Goal: Check status: Check status

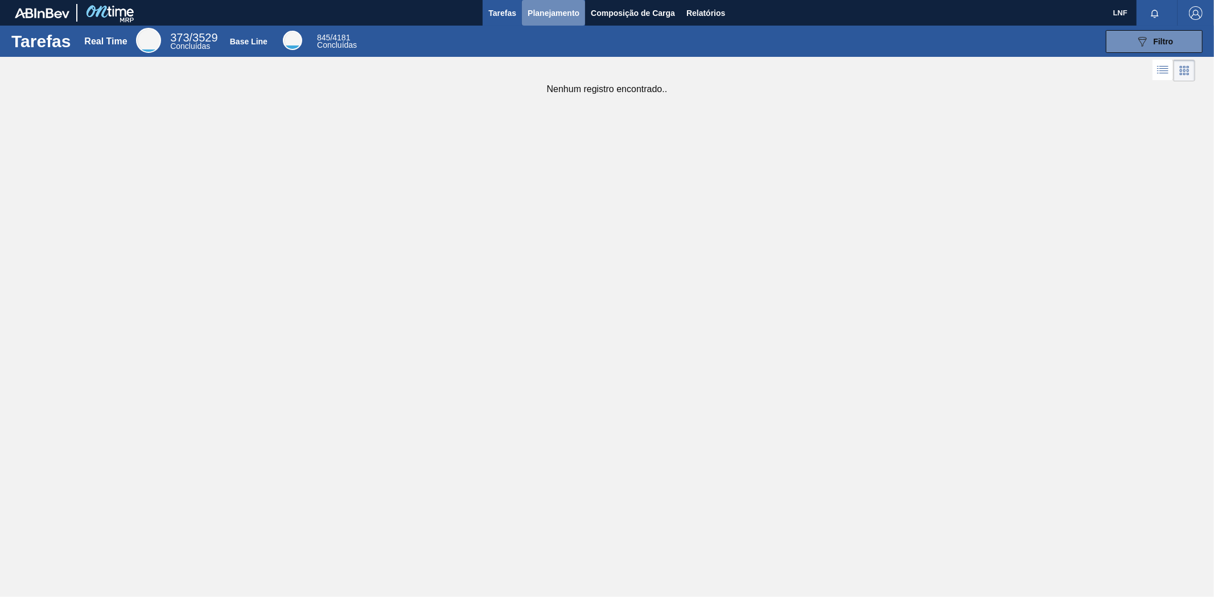
click at [546, 18] on span "Planejamento" at bounding box center [553, 13] width 52 height 14
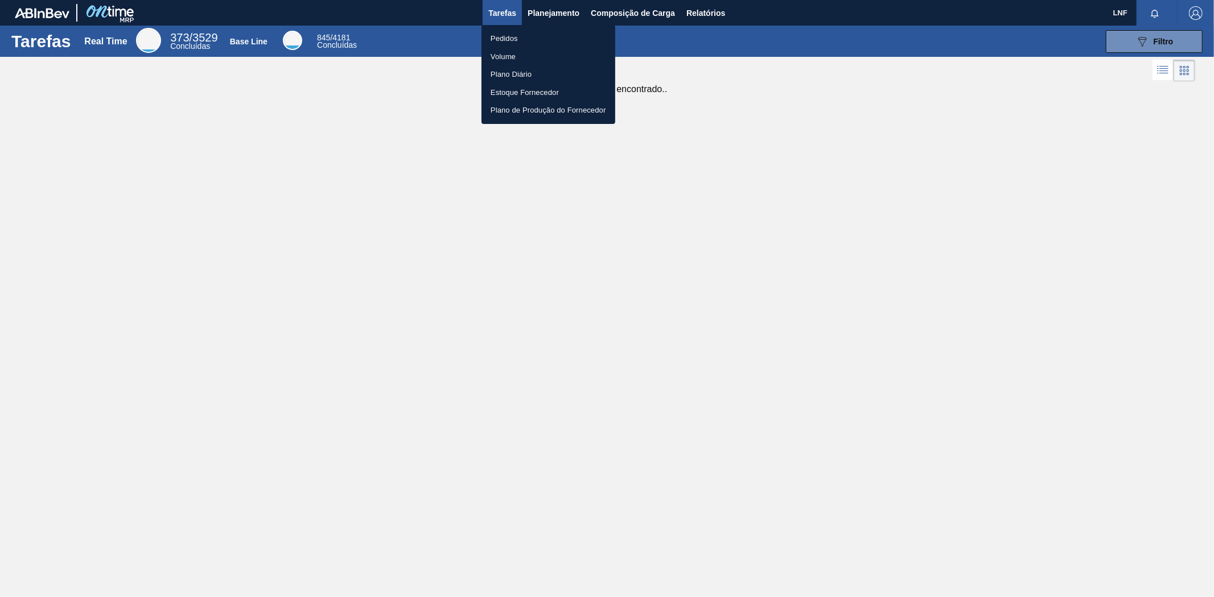
click at [617, 12] on div at bounding box center [607, 298] width 1214 height 597
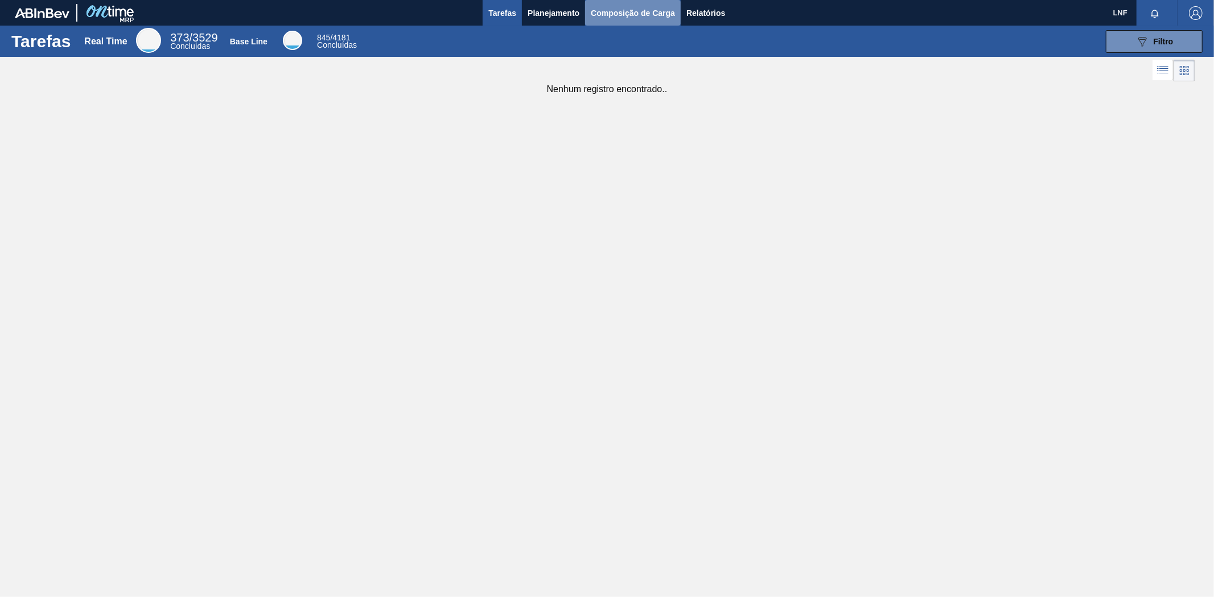
click at [617, 12] on span "Composição de Carga" at bounding box center [633, 13] width 84 height 14
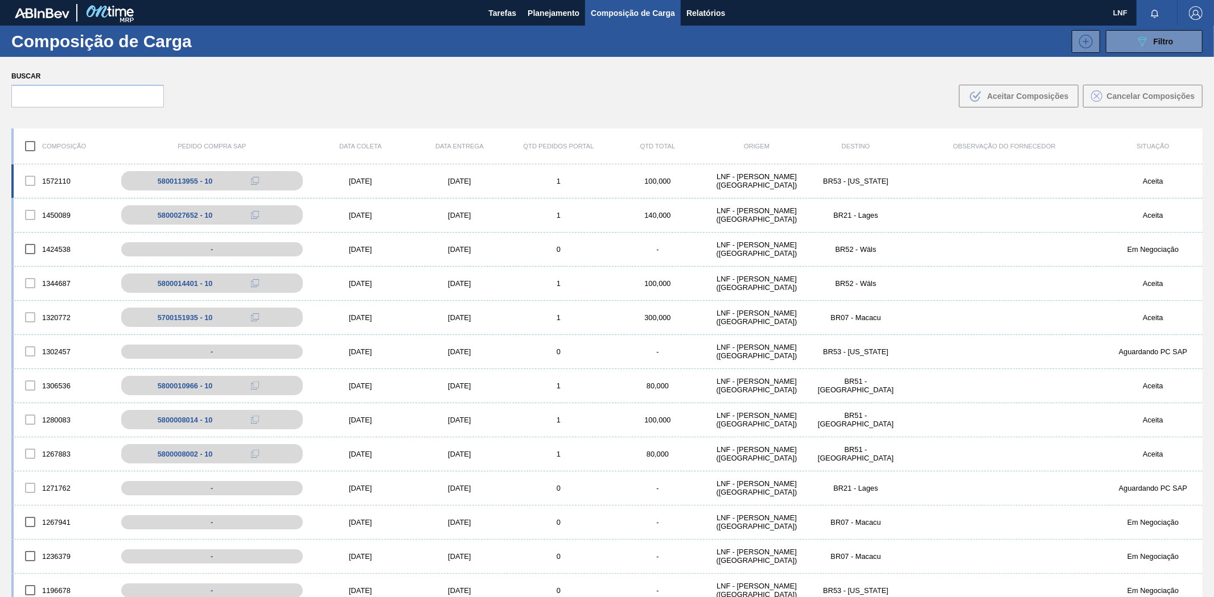
click at [860, 182] on div "BR53 - [US_STATE]" at bounding box center [855, 181] width 99 height 9
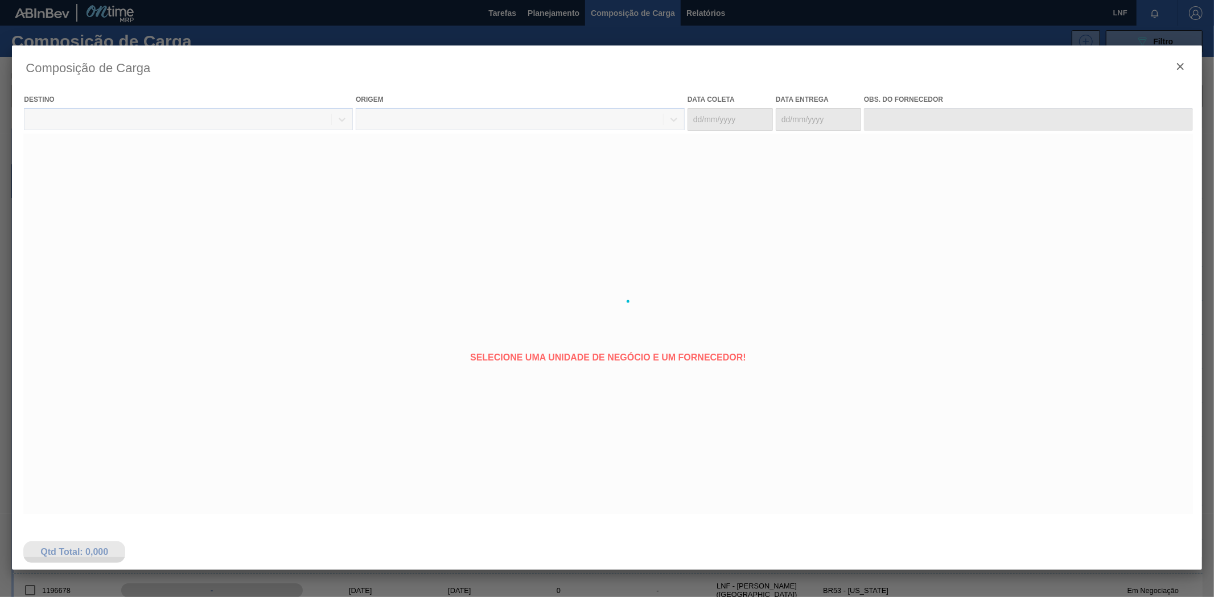
type coleta "[DATE]"
type entrega "[DATE]"
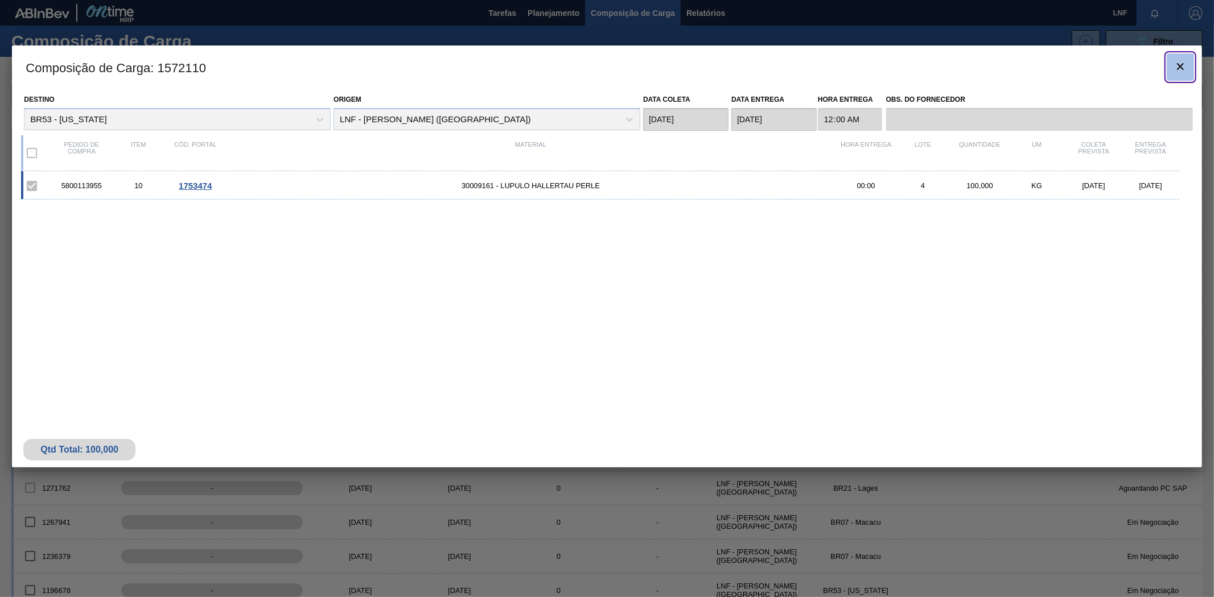
click at [1179, 65] on icon "botão de ícone" at bounding box center [1180, 66] width 7 height 7
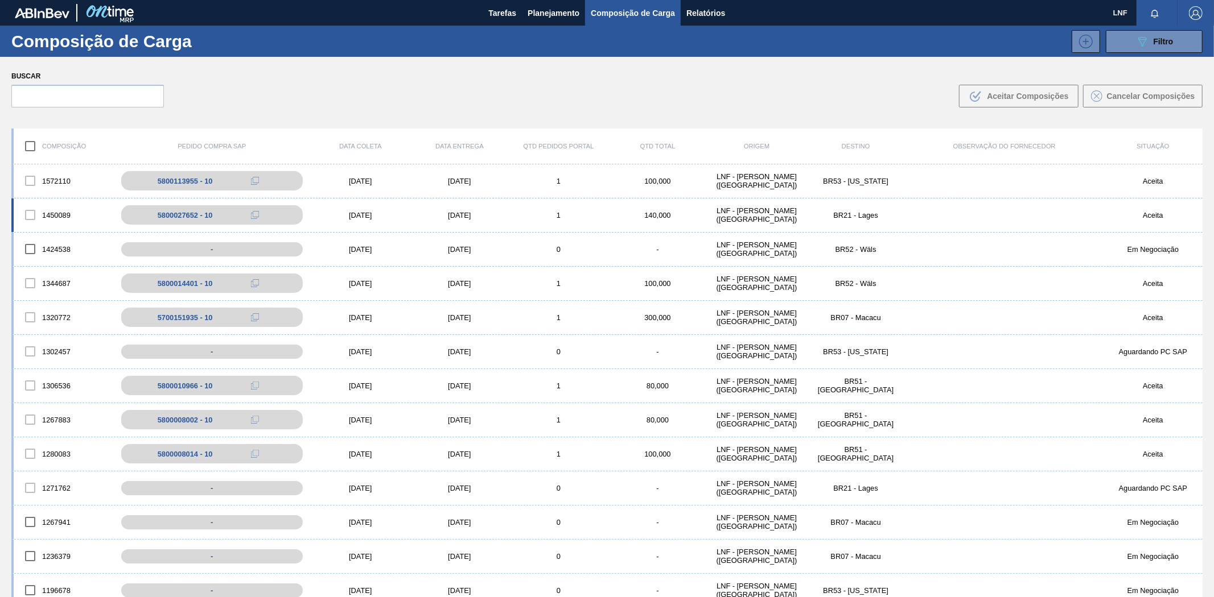
click at [754, 214] on div "LNF - [PERSON_NAME] ([GEOGRAPHIC_DATA])" at bounding box center [756, 215] width 99 height 17
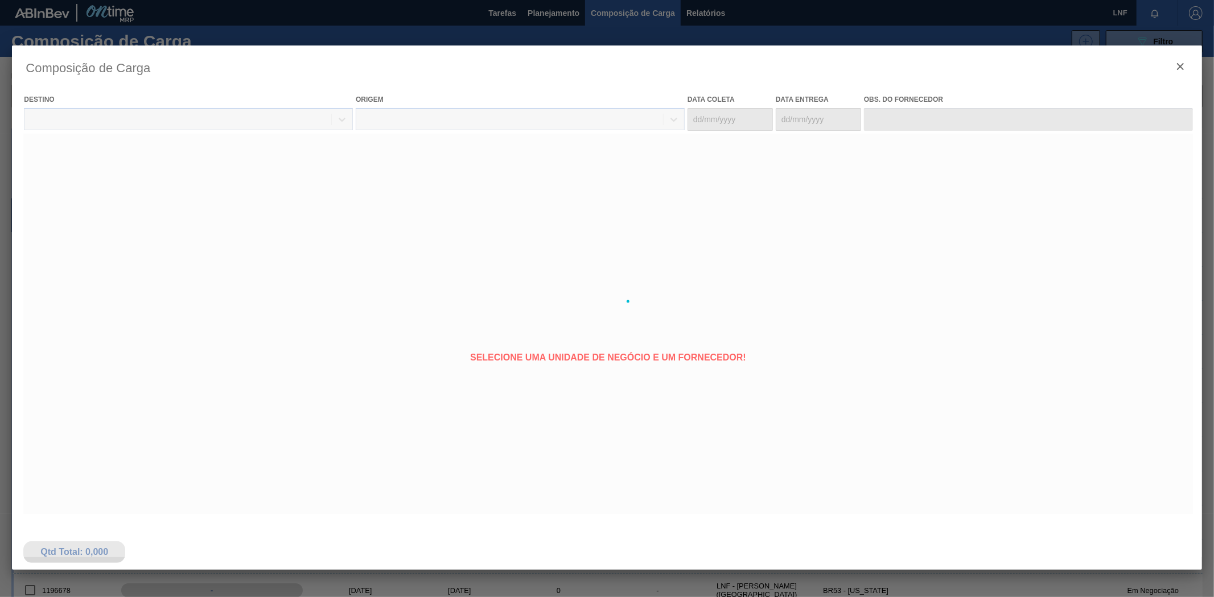
type coleta "[DATE]"
type entrega "[DATE]"
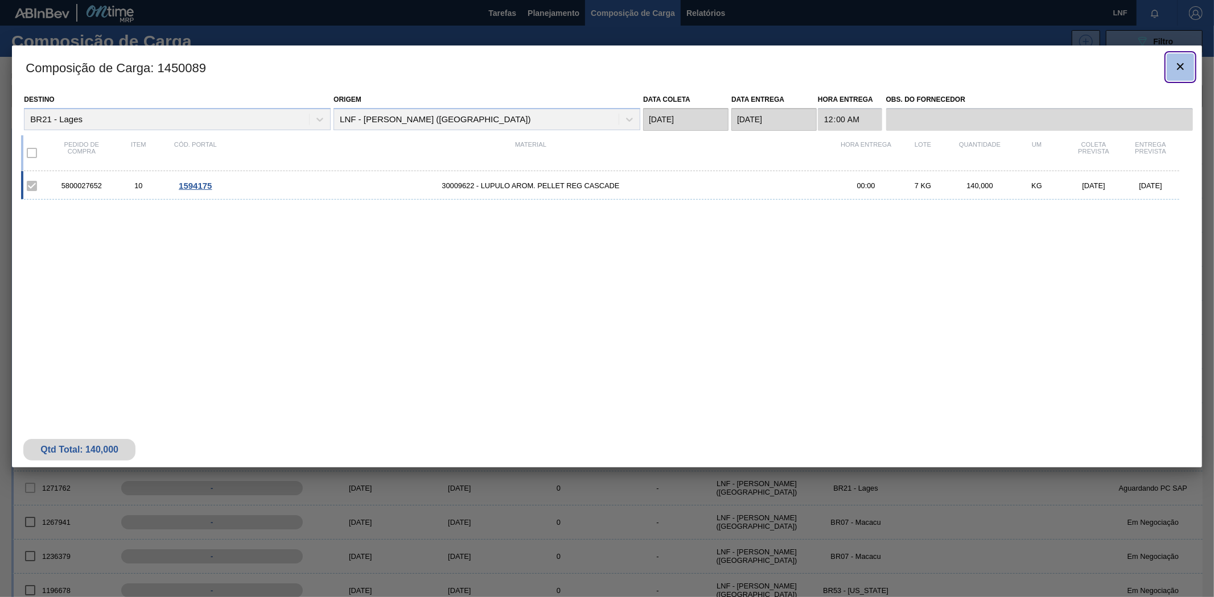
click at [1185, 74] on clb-icon "botão de ícone" at bounding box center [1180, 67] width 14 height 15
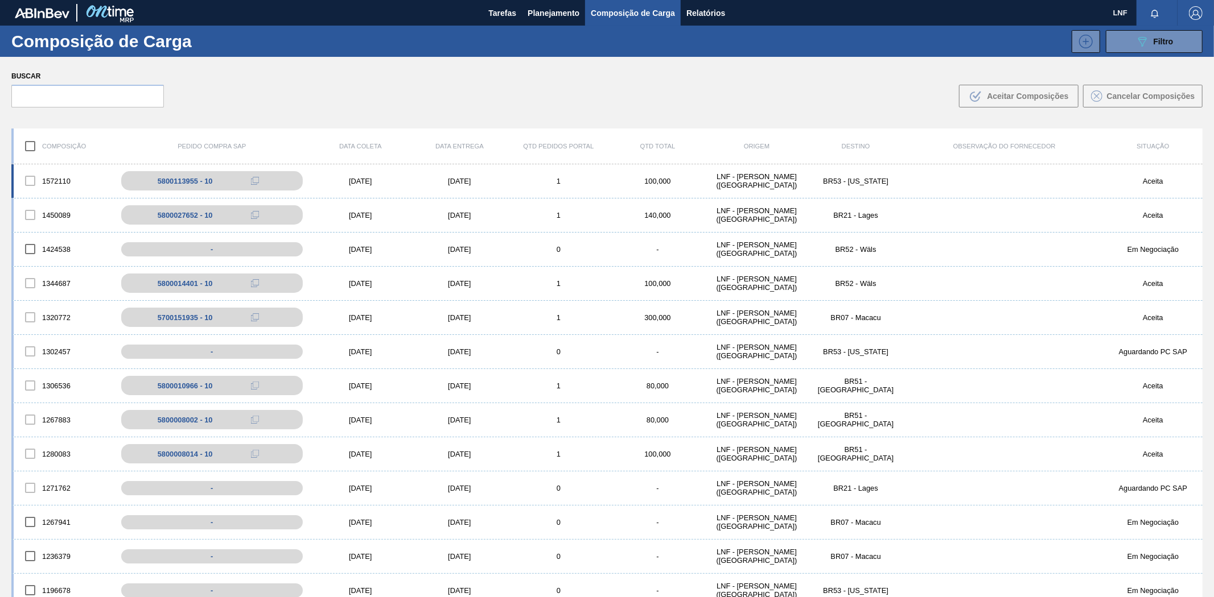
click at [750, 180] on div "LNF - [PERSON_NAME] ([GEOGRAPHIC_DATA])" at bounding box center [756, 180] width 99 height 17
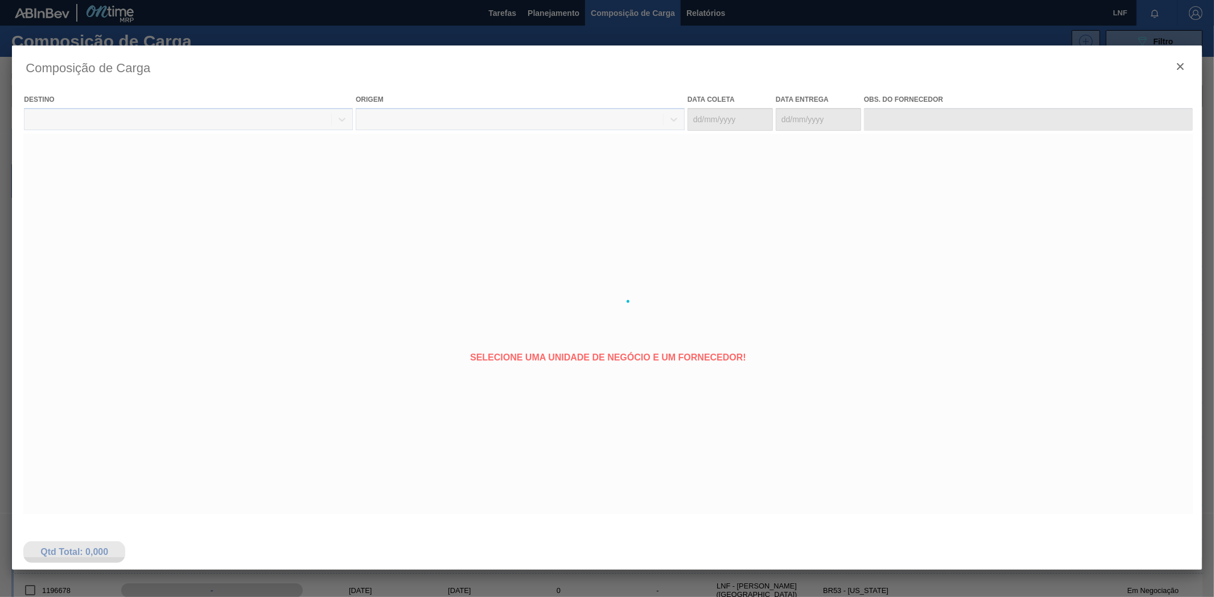
type coleta "[DATE]"
type entrega "[DATE]"
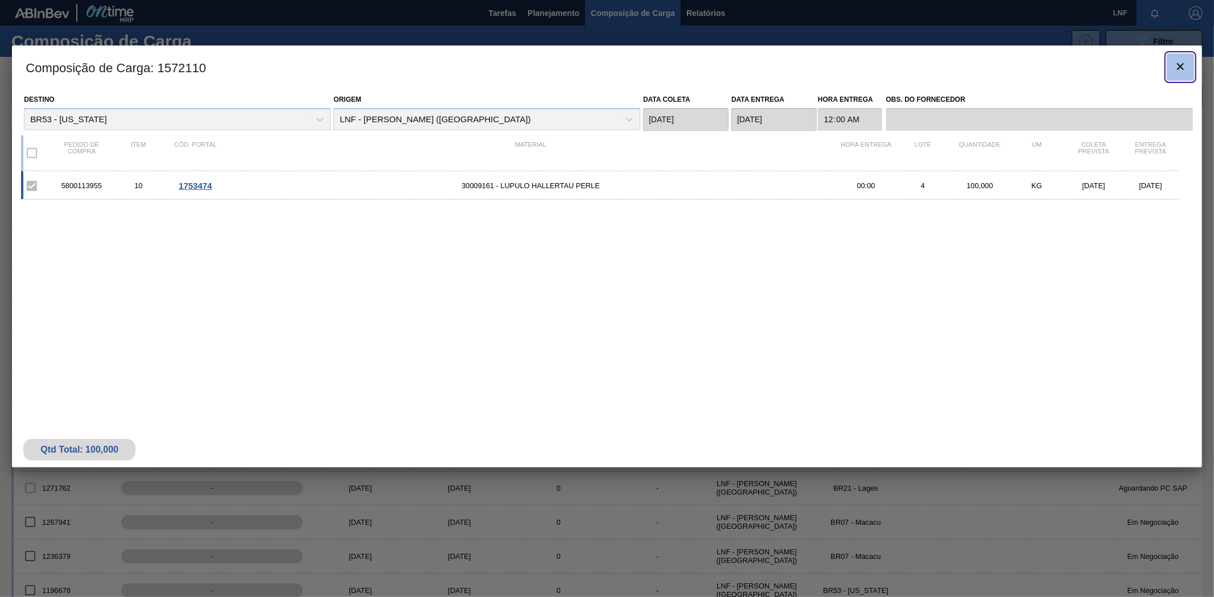
click at [1181, 64] on icon "botão de ícone" at bounding box center [1180, 67] width 14 height 14
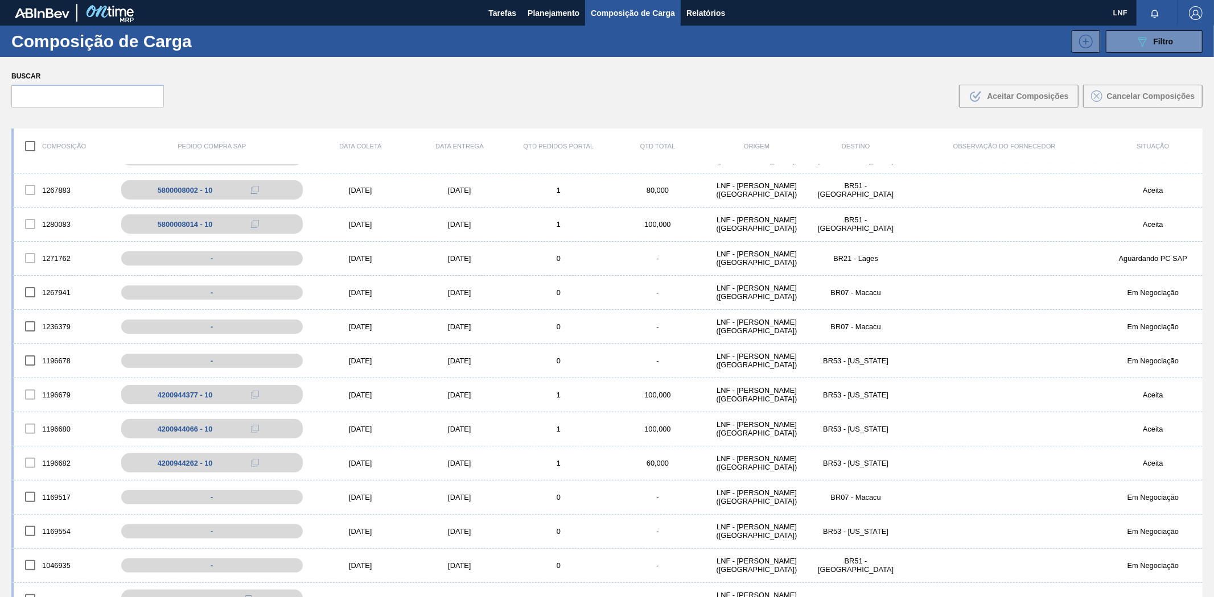
scroll to position [82, 0]
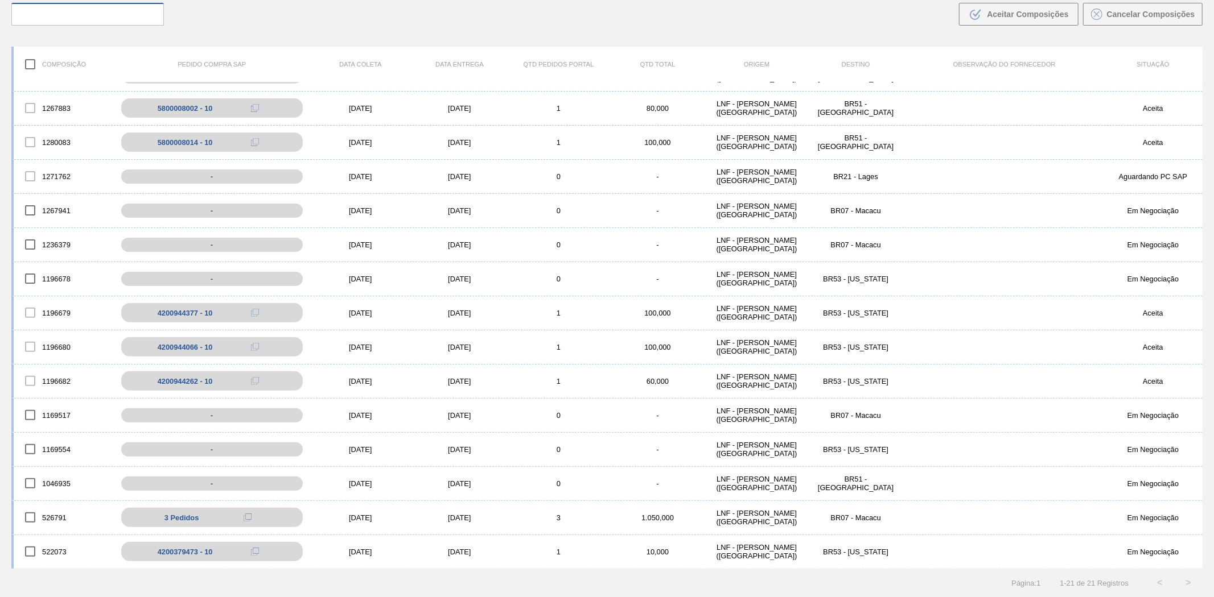
click at [142, 18] on input "text" at bounding box center [87, 14] width 152 height 23
paste input "5800349797"
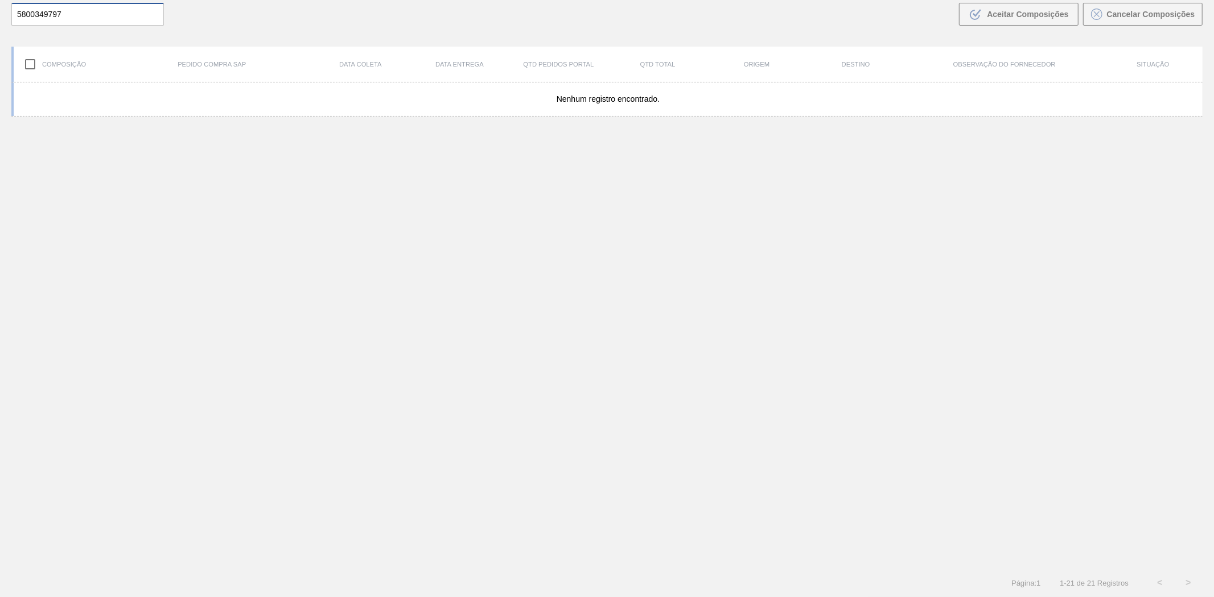
scroll to position [77, 0]
drag, startPoint x: -4, startPoint y: 13, endPoint x: -241, endPoint y: 42, distance: 239.0
click at [0, 0] on html "Tarefas Planejamento Composição de Carga Relatórios LNF Marcar todas como lido …" at bounding box center [607, 0] width 1214 height 0
paste input "2011189"
type input "2011189"
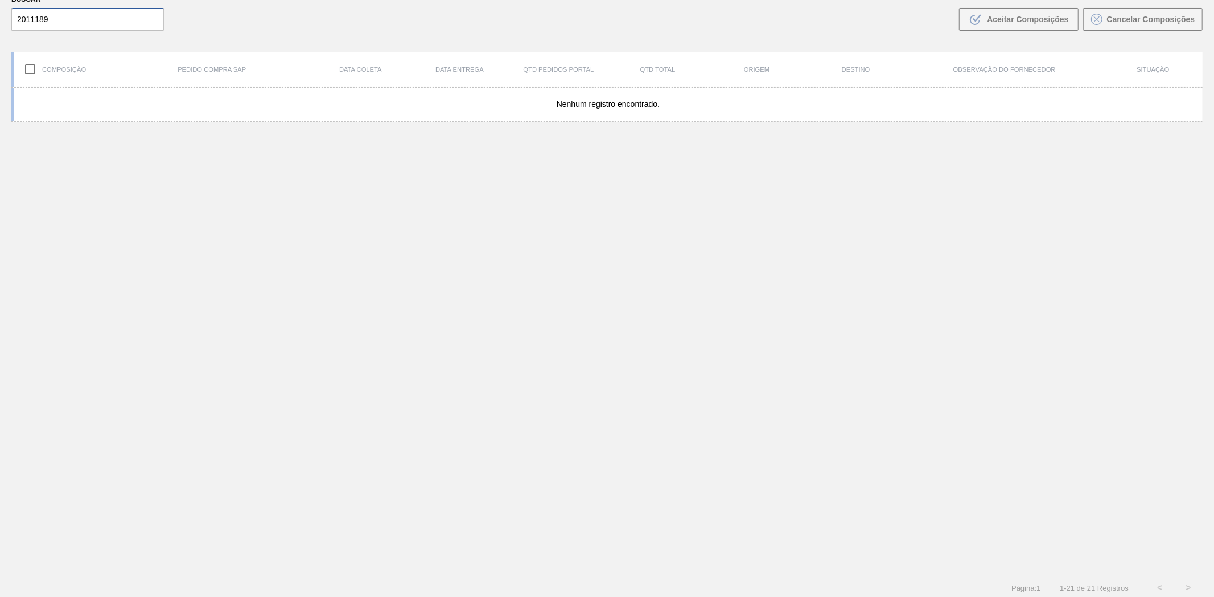
scroll to position [0, 0]
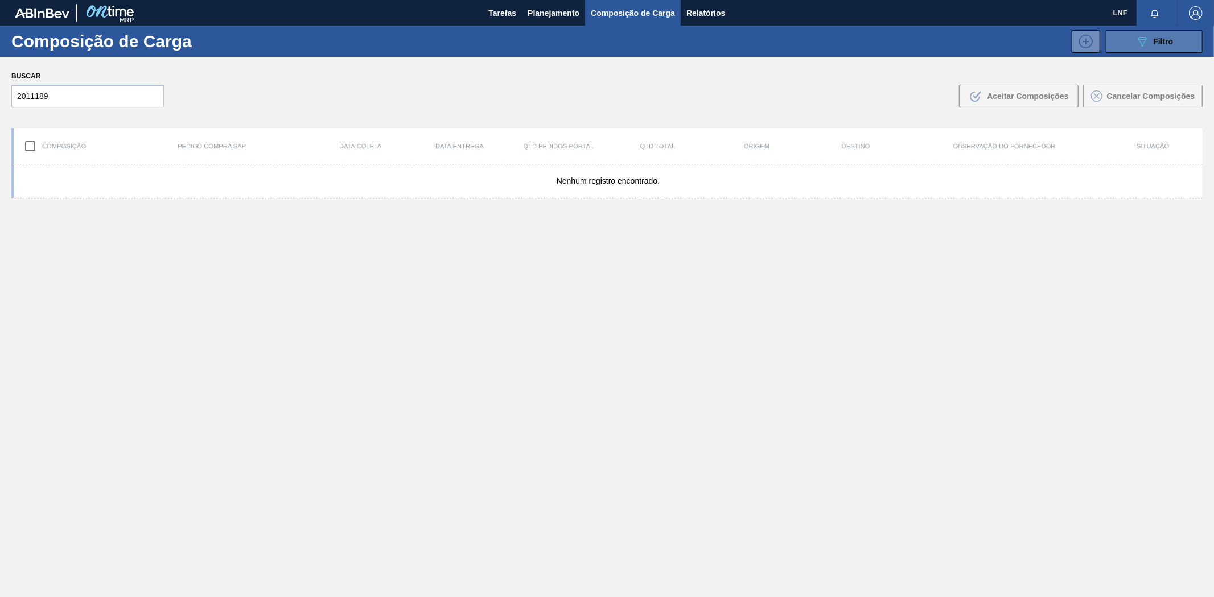
click at [1156, 41] on span "Filtro" at bounding box center [1163, 41] width 20 height 9
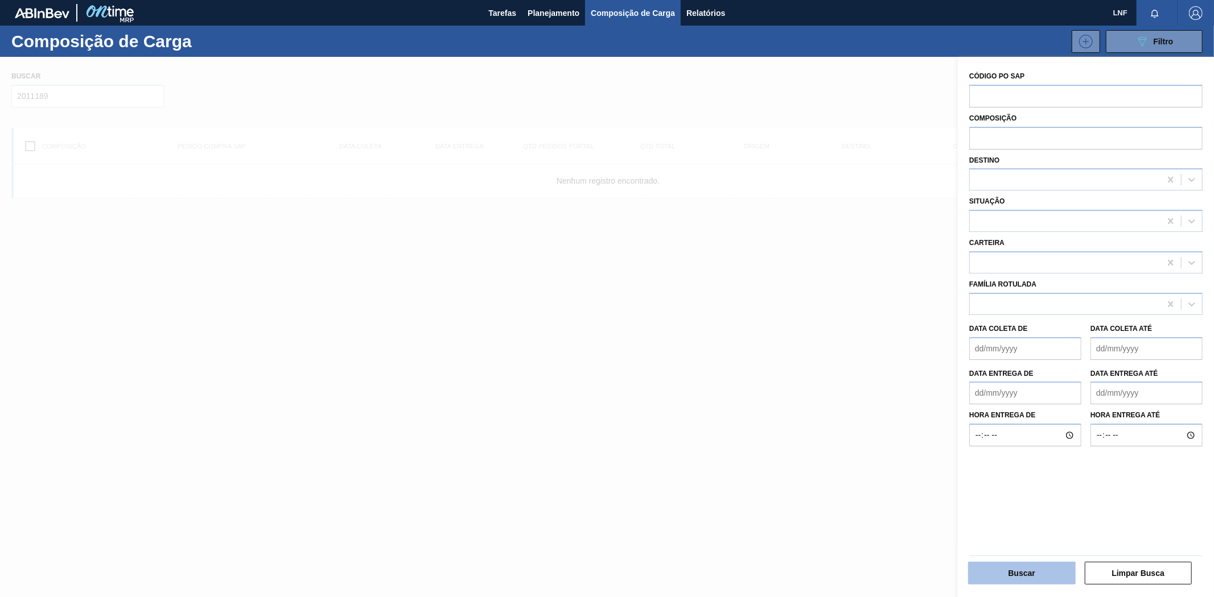
click at [1038, 578] on button "Buscar" at bounding box center [1022, 573] width 108 height 23
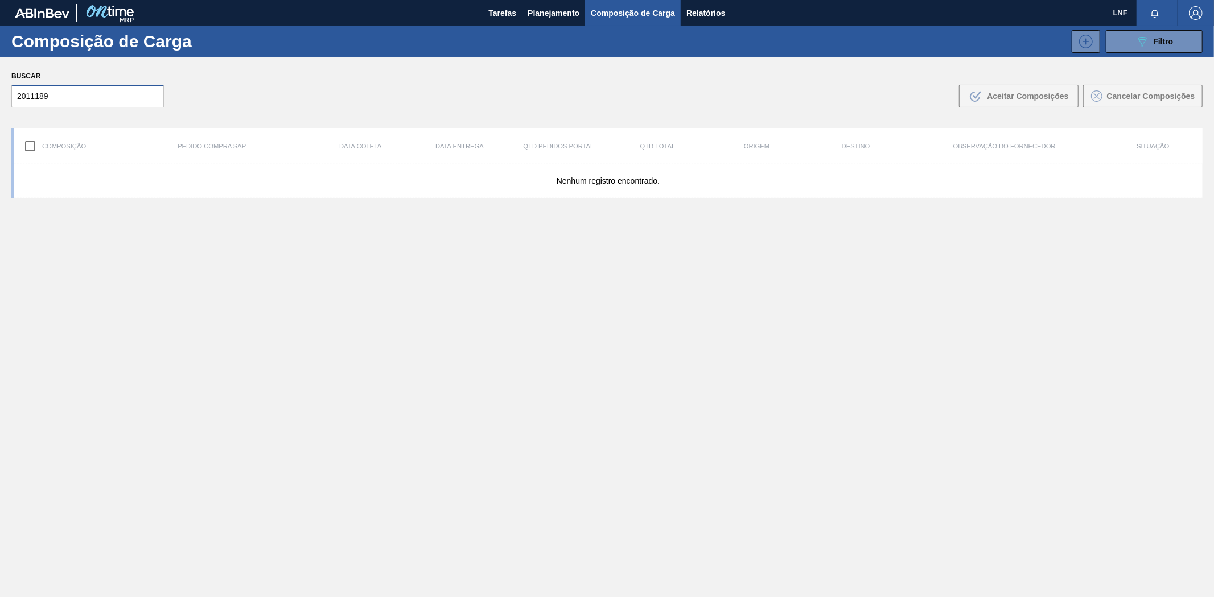
click at [100, 97] on input "2011189" at bounding box center [87, 96] width 152 height 23
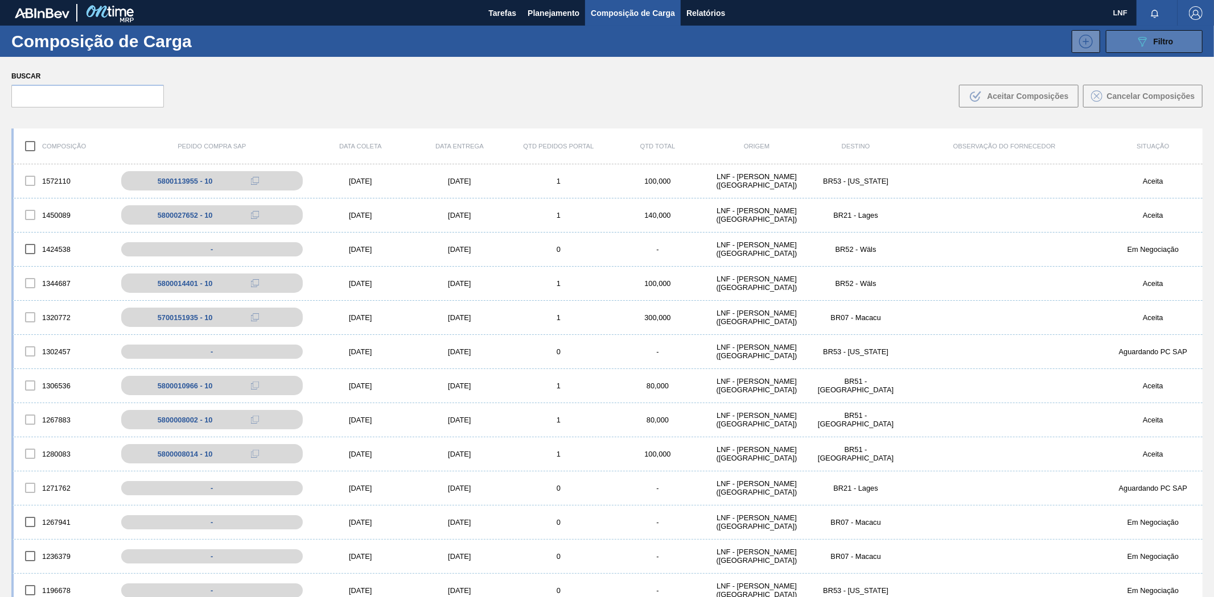
click at [1153, 48] on button "089F7B8B-B2A5-4AFE-B5C0-19BA573D28AC Filtro" at bounding box center [1154, 41] width 97 height 23
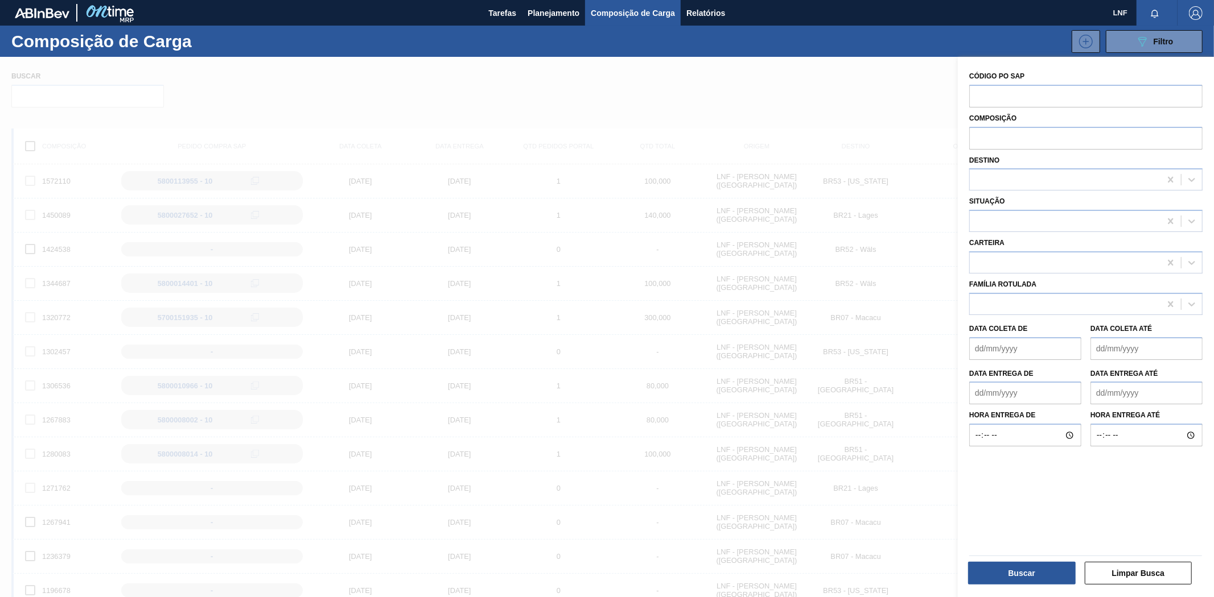
click at [993, 347] on de "Data coleta de" at bounding box center [1025, 348] width 112 height 23
click at [1054, 345] on de "Data coleta de" at bounding box center [1025, 348] width 112 height 23
click at [979, 345] on de "Data coleta de" at bounding box center [1025, 348] width 112 height 23
type de "010120"
